Goal: Use online tool/utility

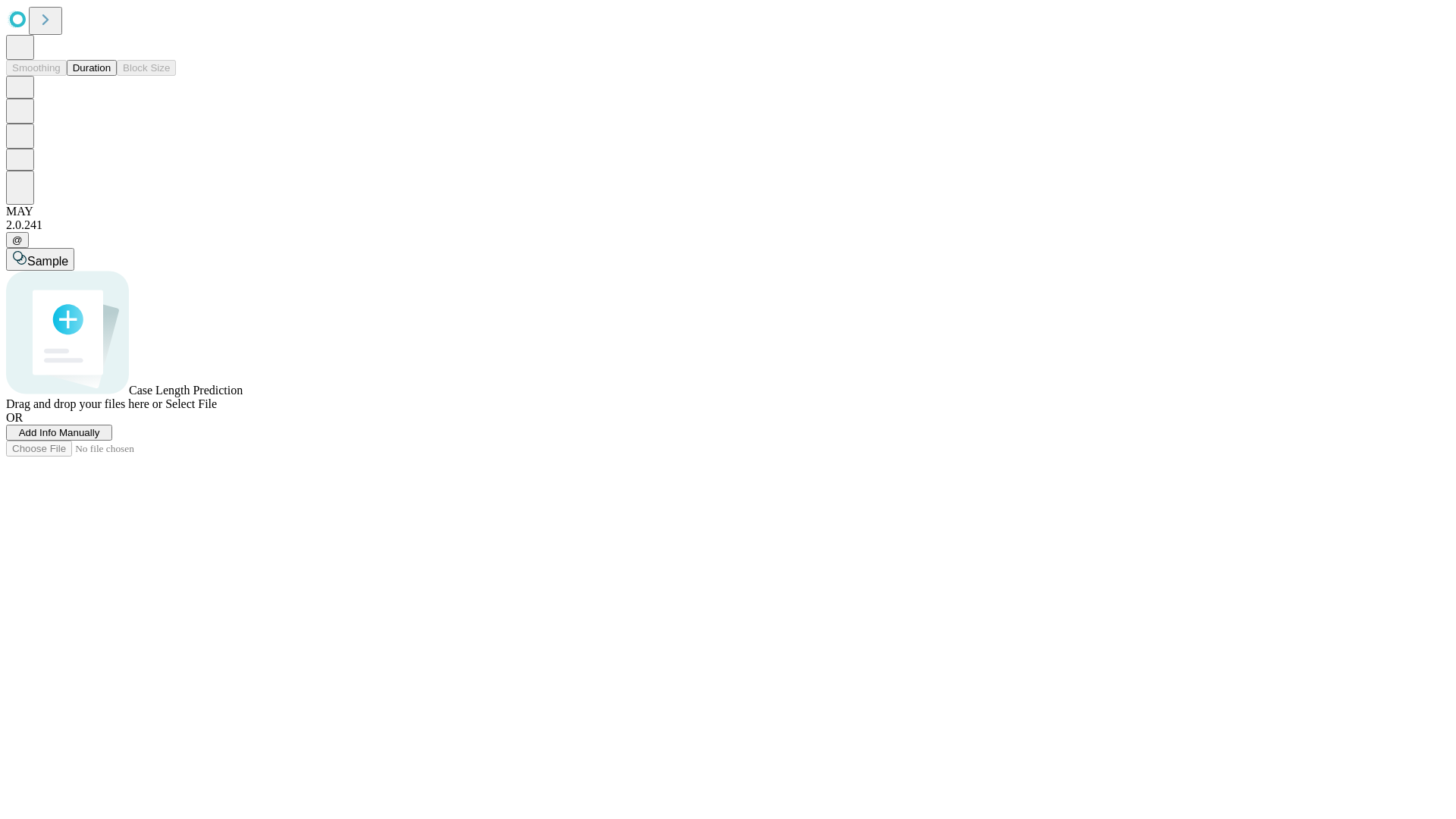
click at [111, 76] on button "Duration" at bounding box center [91, 68] width 50 height 16
click at [68, 255] on span "Sample" at bounding box center [48, 261] width 41 height 13
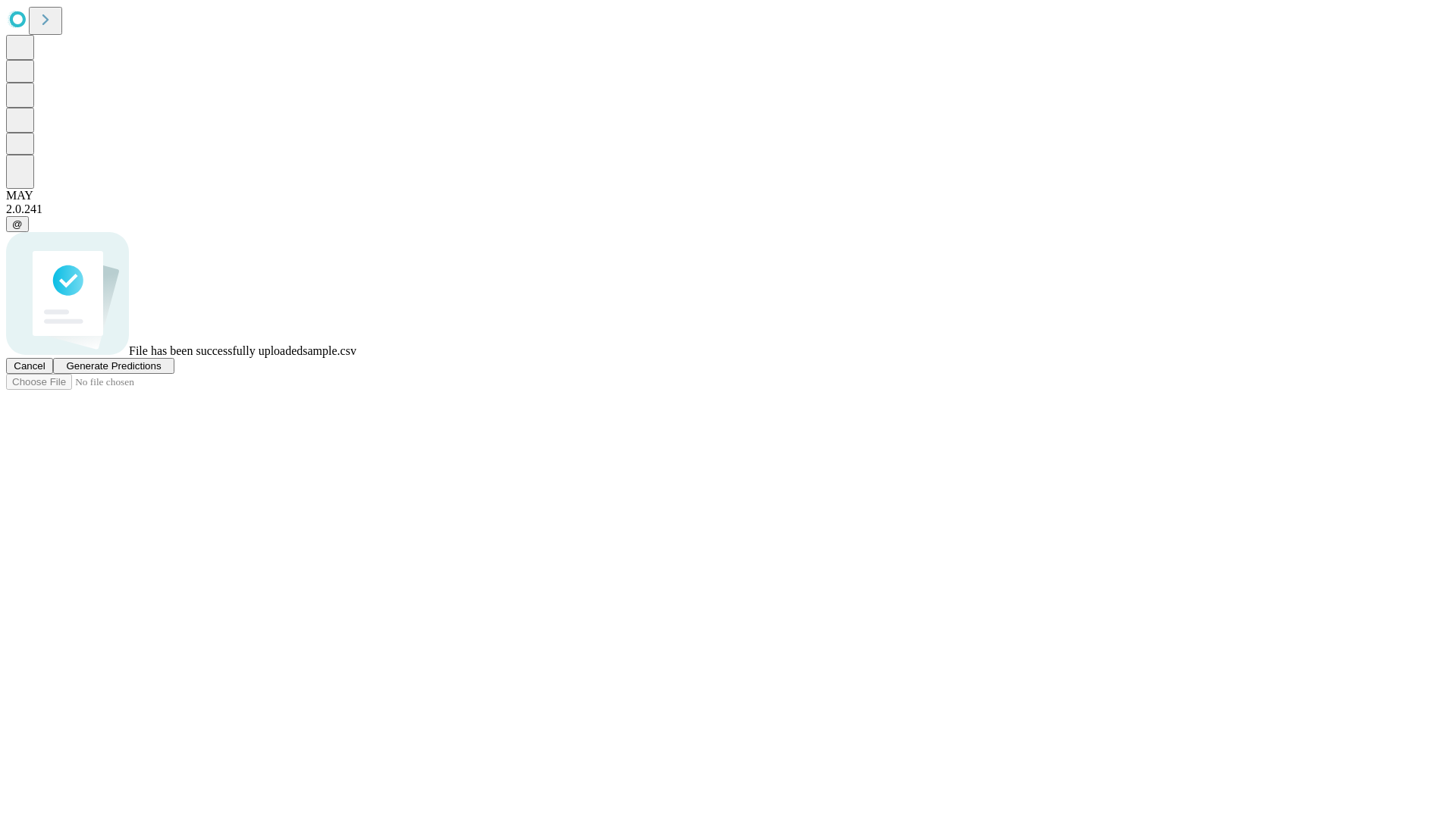
click at [161, 372] on span "Generate Predictions" at bounding box center [113, 367] width 94 height 12
